Goal: Check status: Check status

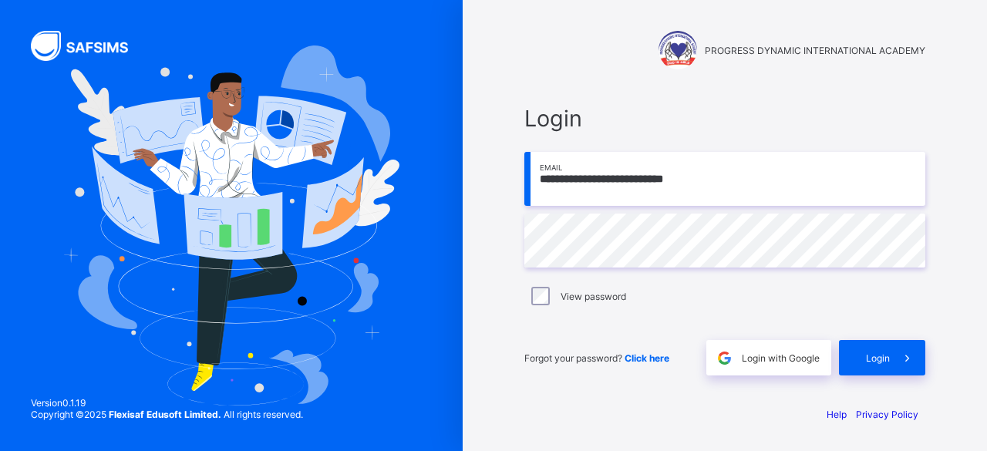
type input "**********"
click at [880, 359] on span "Login" at bounding box center [878, 358] width 24 height 12
click at [605, 180] on input "email" at bounding box center [724, 179] width 401 height 54
type input "**********"
click at [585, 175] on input "email" at bounding box center [724, 179] width 401 height 54
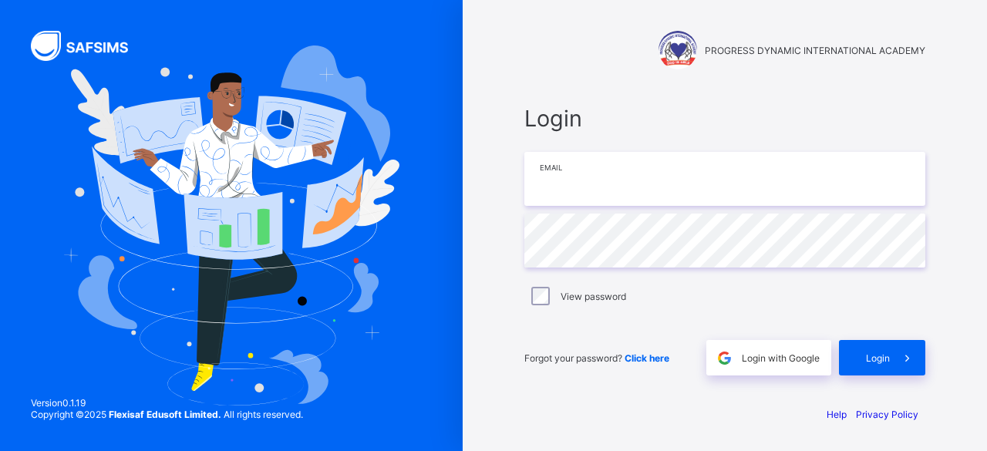
type input "**********"
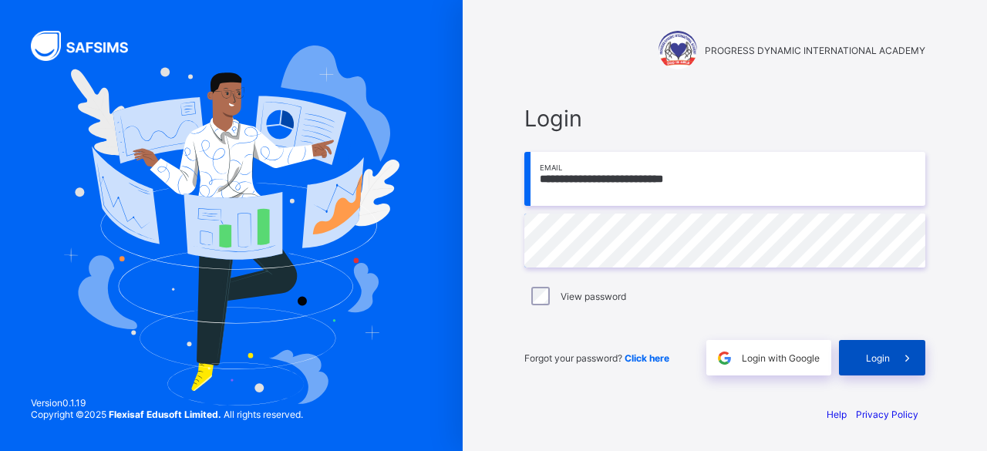
click at [873, 357] on span "Login" at bounding box center [878, 358] width 24 height 12
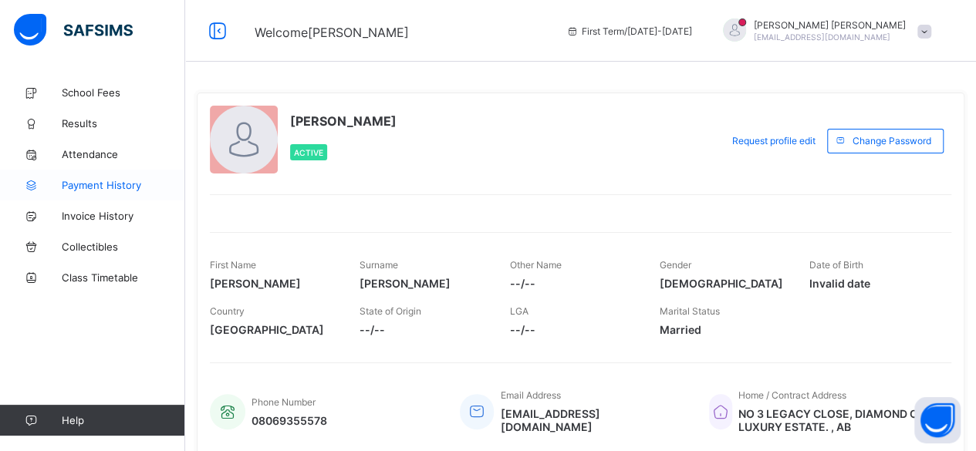
click at [79, 184] on span "Payment History" at bounding box center [123, 185] width 123 height 12
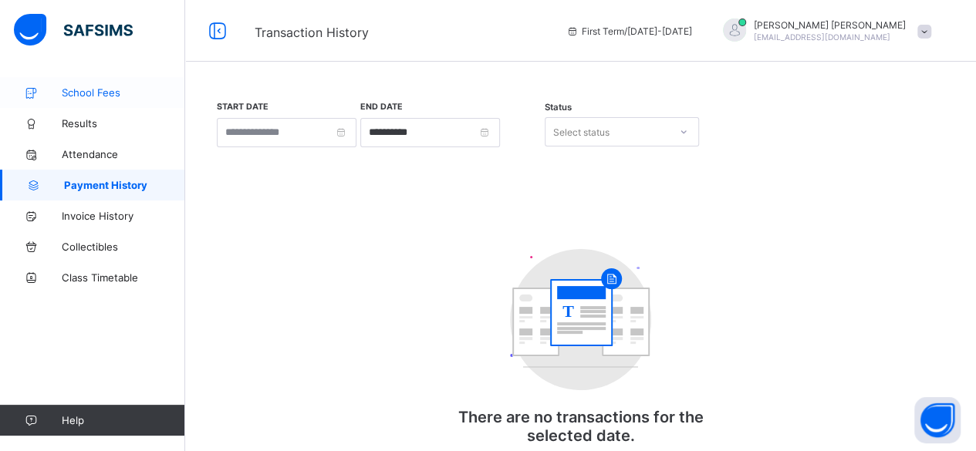
click at [85, 100] on link "School Fees" at bounding box center [92, 92] width 185 height 31
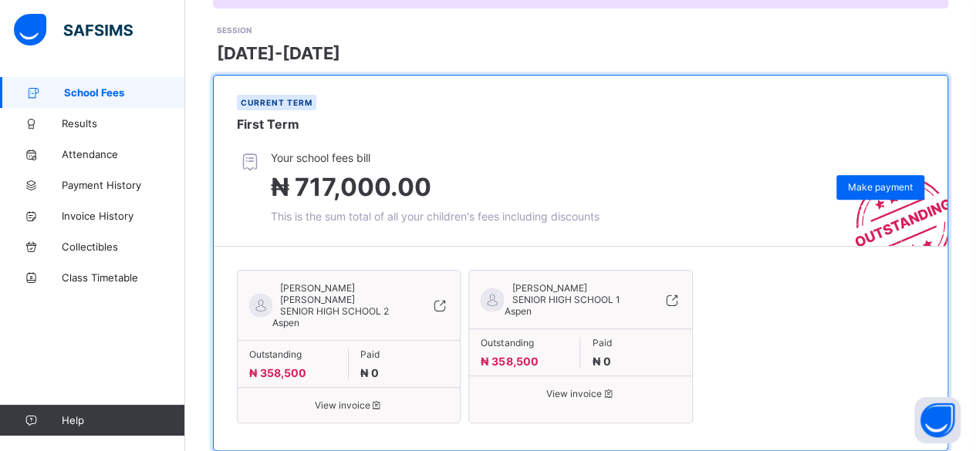
scroll to position [238, 0]
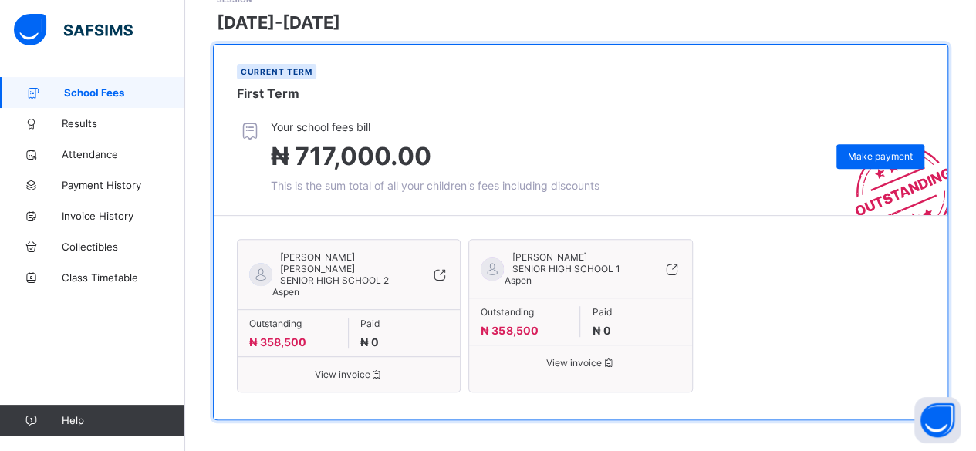
click at [335, 369] on span "View invoice" at bounding box center [348, 375] width 199 height 12
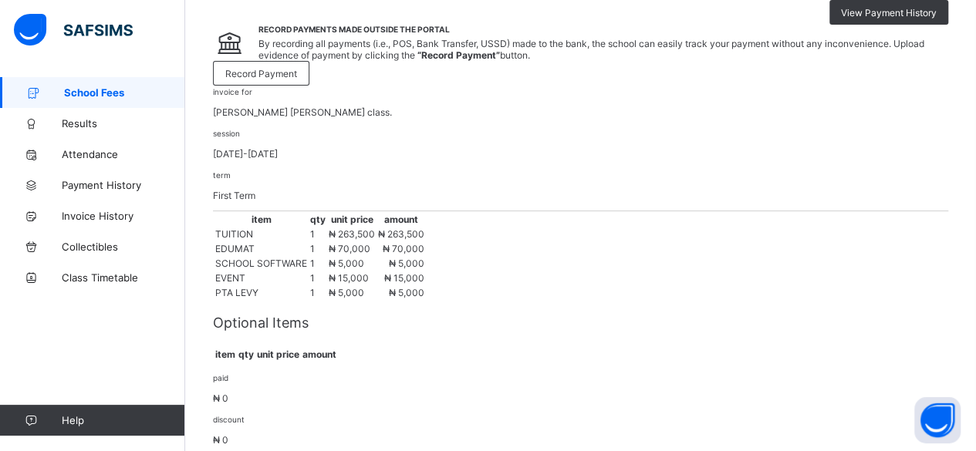
scroll to position [169, 0]
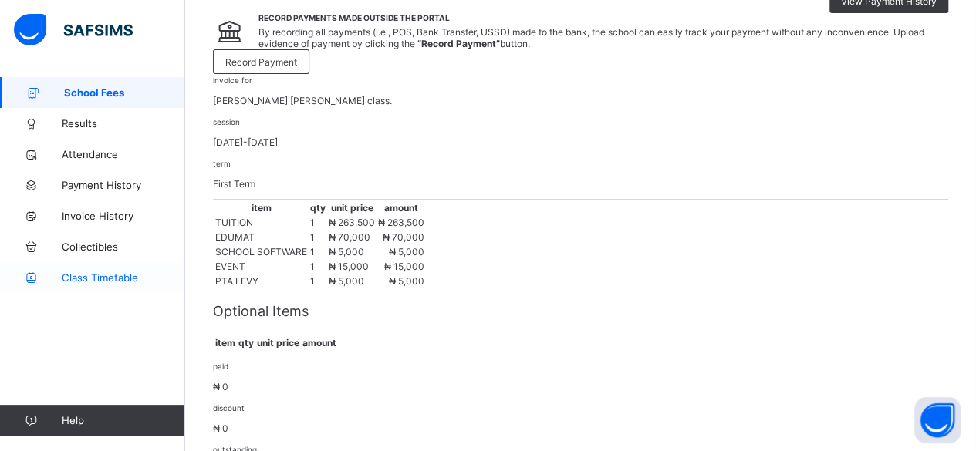
click at [86, 281] on span "Class Timetable" at bounding box center [123, 277] width 123 height 12
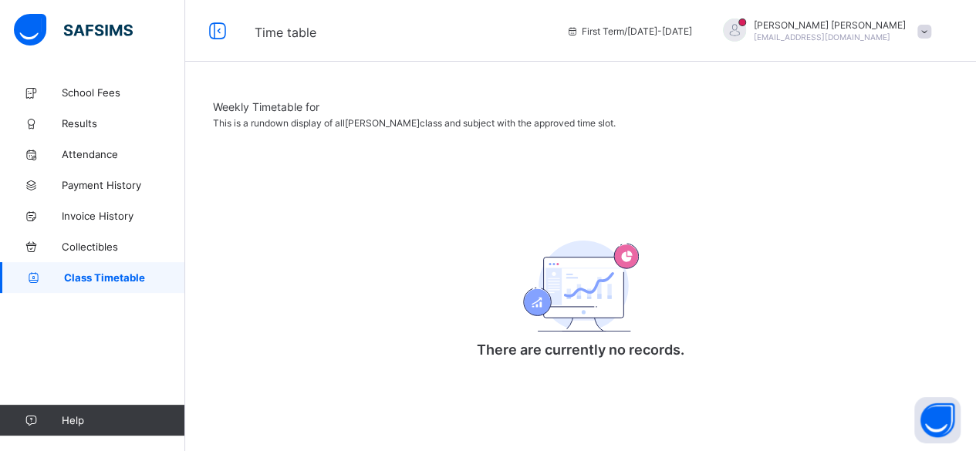
click at [526, 100] on div at bounding box center [580, 100] width 735 height 0
click at [333, 100] on div at bounding box center [580, 100] width 735 height 0
click at [94, 92] on span "School Fees" at bounding box center [123, 92] width 123 height 12
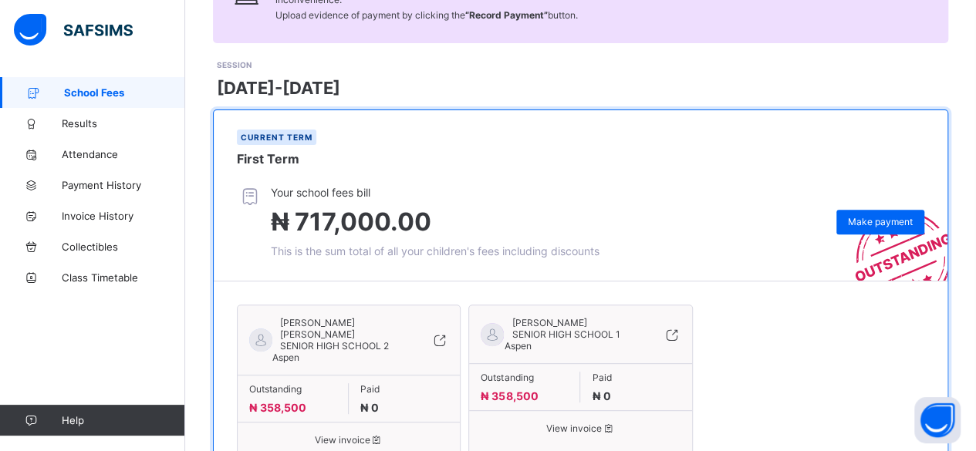
scroll to position [238, 0]
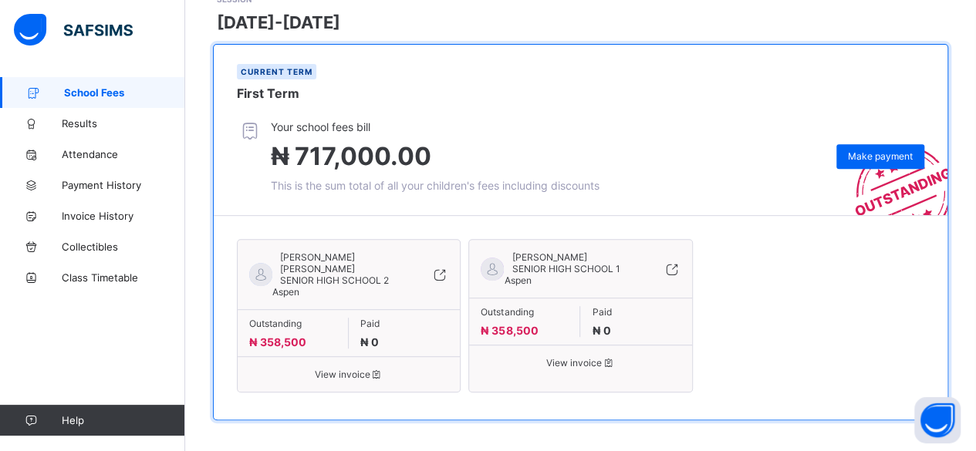
click at [338, 369] on span "View invoice" at bounding box center [348, 375] width 199 height 12
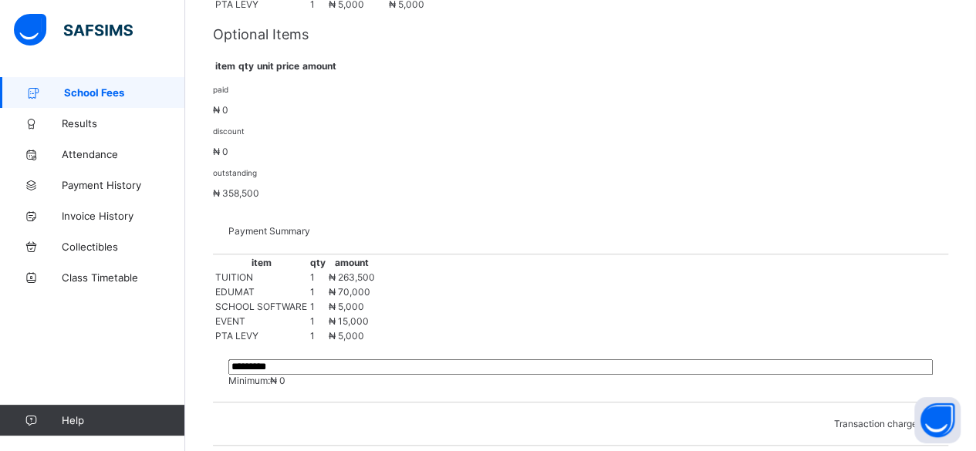
scroll to position [453, 0]
